Goal: Download file/media

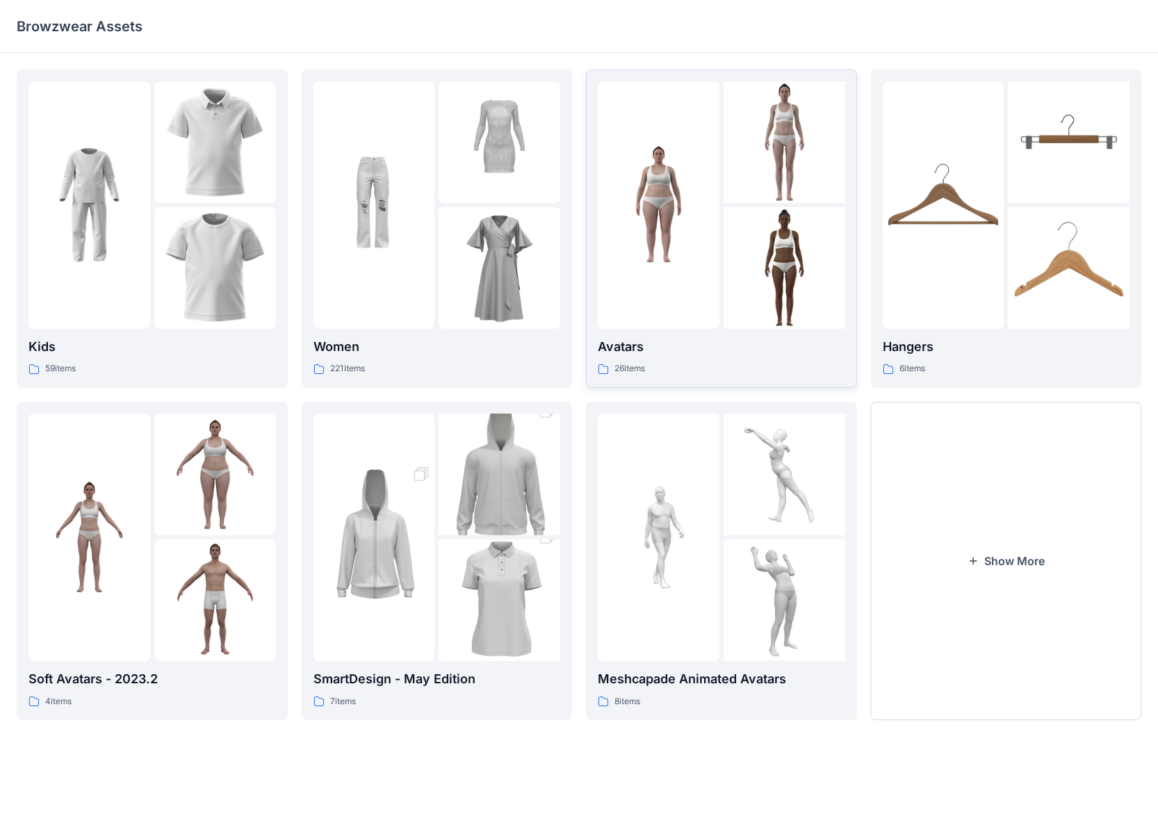
click at [692, 359] on div "Avatars 26 items" at bounding box center [722, 357] width 248 height 40
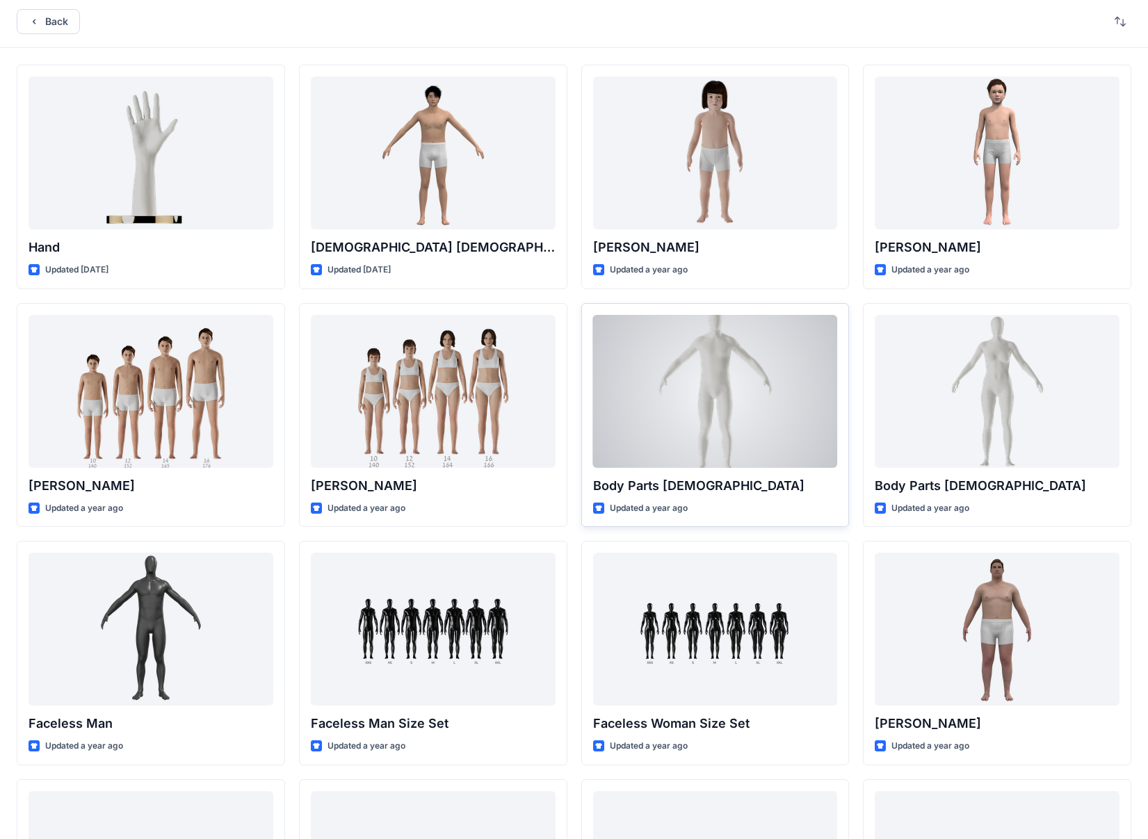
scroll to position [6, 0]
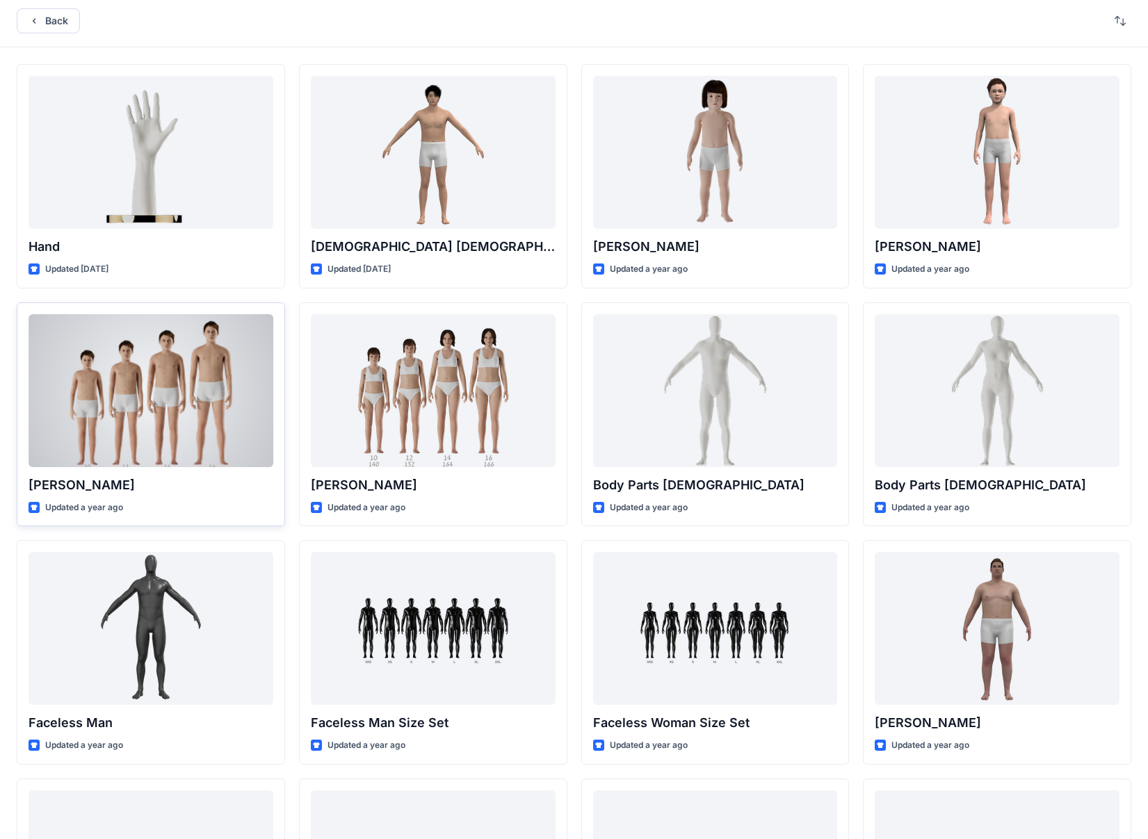
click at [246, 501] on div "Updated a year ago" at bounding box center [151, 508] width 245 height 15
click at [177, 382] on div at bounding box center [151, 390] width 245 height 153
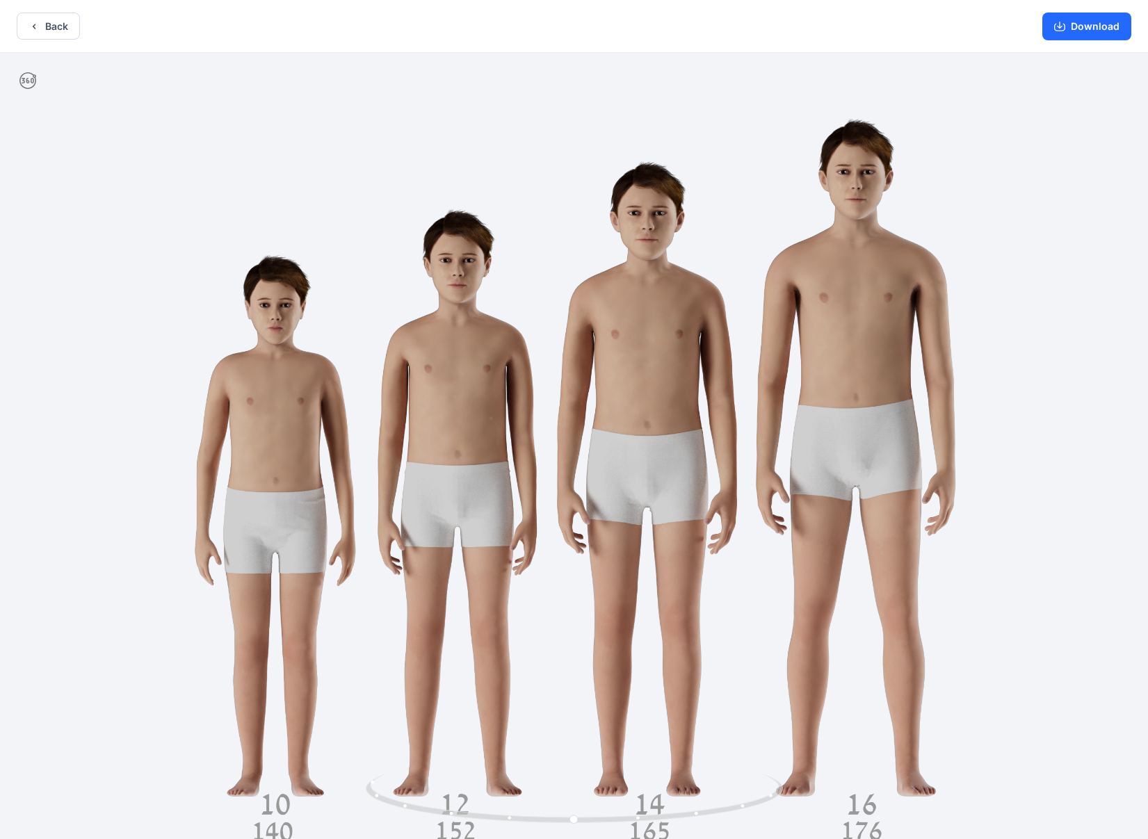
drag, startPoint x: 329, startPoint y: 19, endPoint x: 327, endPoint y: 5, distance: 14.1
click at [327, 5] on div "Back Download" at bounding box center [574, 26] width 1148 height 53
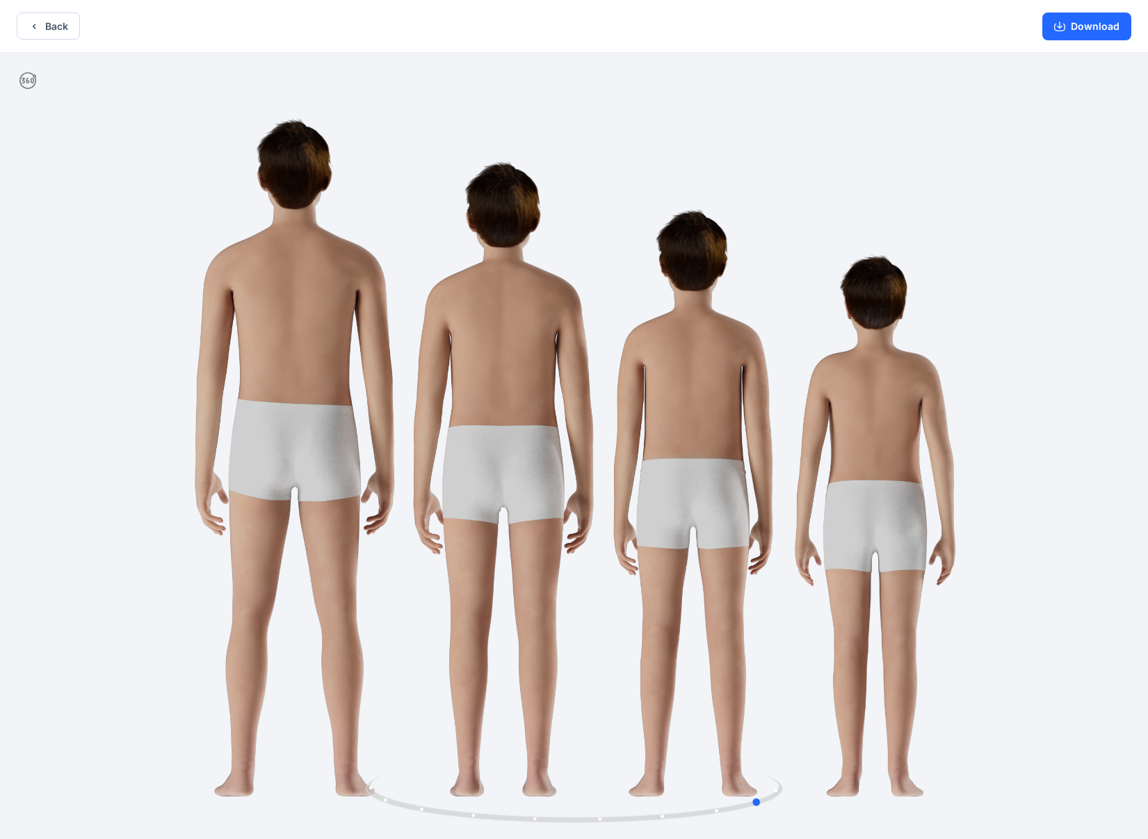
drag, startPoint x: 1052, startPoint y: 484, endPoint x: 825, endPoint y: 497, distance: 227.7
click at [695, 497] on div at bounding box center [574, 447] width 1148 height 789
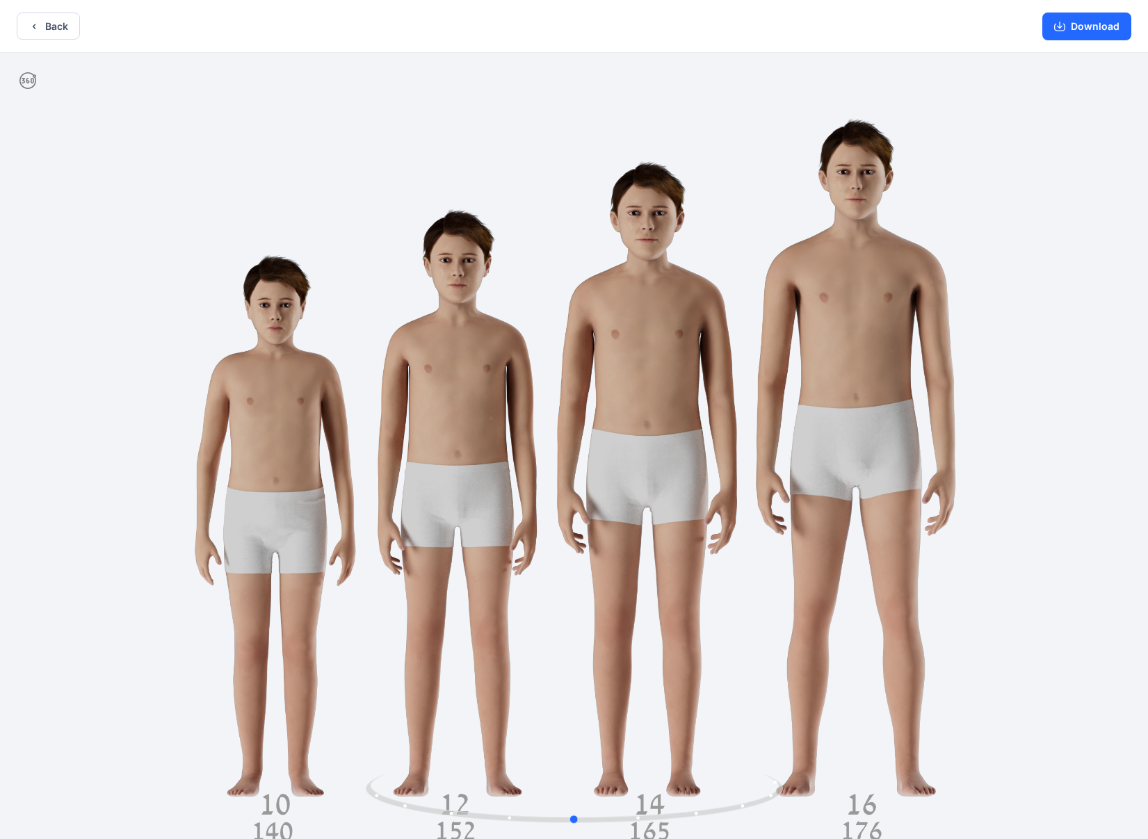
drag, startPoint x: 1041, startPoint y: 431, endPoint x: 854, endPoint y: 451, distance: 188.1
click at [695, 451] on div at bounding box center [574, 447] width 1148 height 789
click at [695, 26] on button "Download" at bounding box center [1086, 27] width 89 height 28
